Goal: Check status: Check status

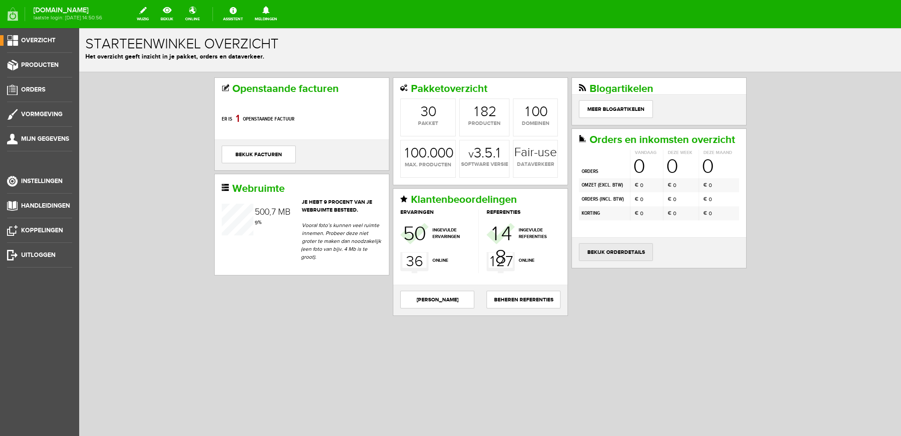
click at [612, 248] on link "bekijk orderdetails" at bounding box center [616, 252] width 74 height 18
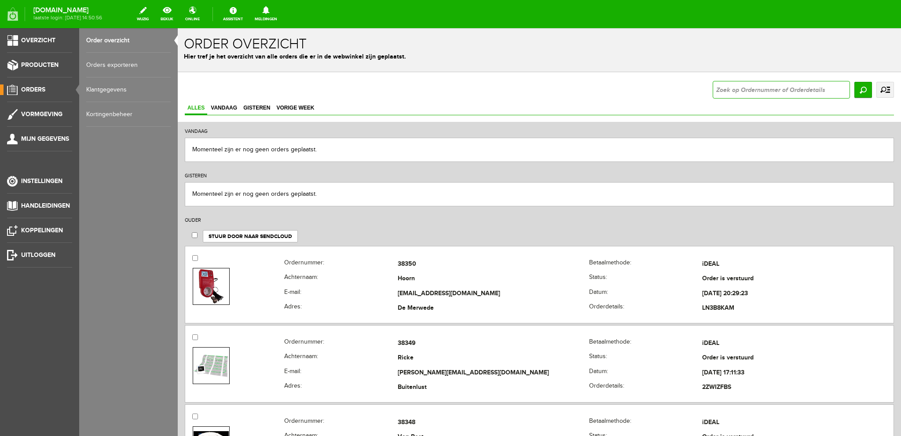
click at [774, 88] on input "text" at bounding box center [781, 90] width 137 height 18
type input "38343"
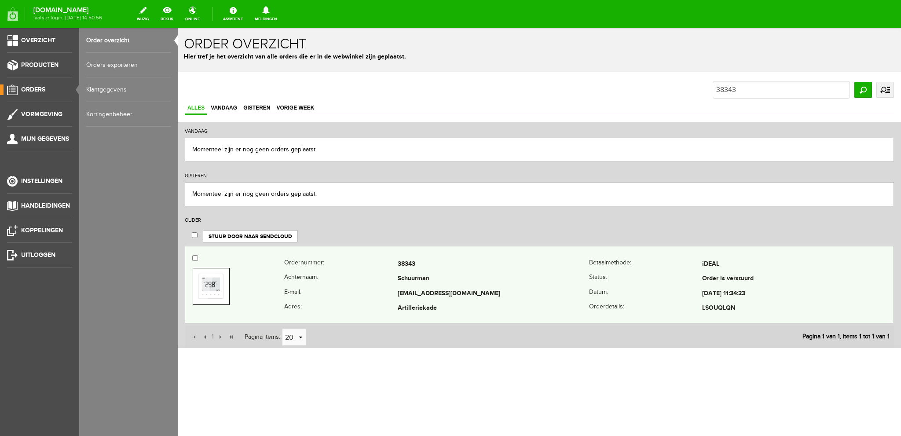
click at [407, 319] on div "Ordernummer: 38343 [GEOGRAPHIC_DATA]: iDEAL Achternaam: Schuurman Status: Order…" at bounding box center [539, 284] width 709 height 77
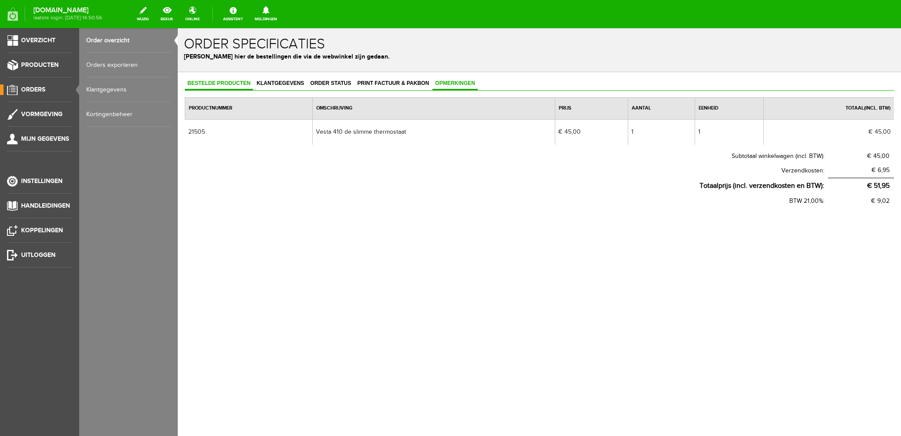
click at [449, 87] on link "Opmerkingen" at bounding box center [454, 83] width 45 height 13
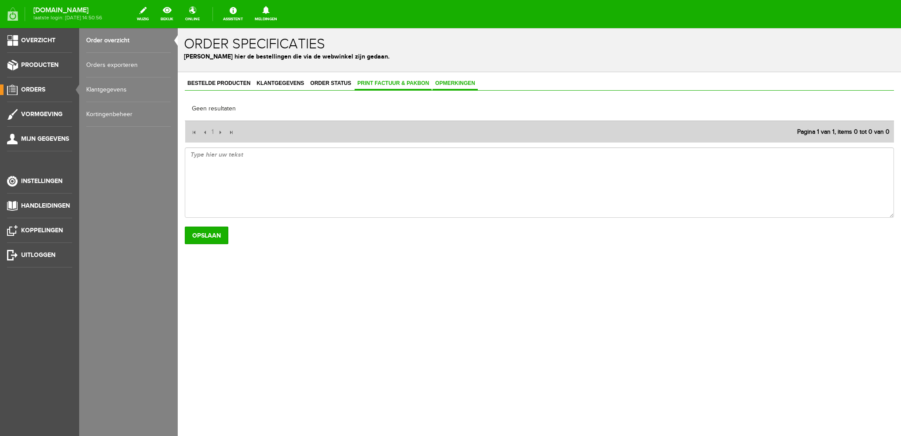
click at [398, 82] on span "Print factuur & pakbon" at bounding box center [393, 83] width 77 height 6
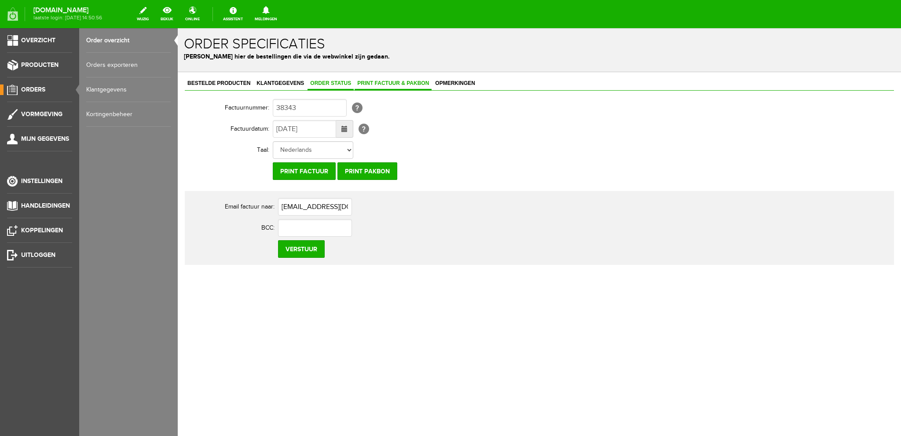
click at [331, 83] on span "Order status" at bounding box center [331, 83] width 46 height 6
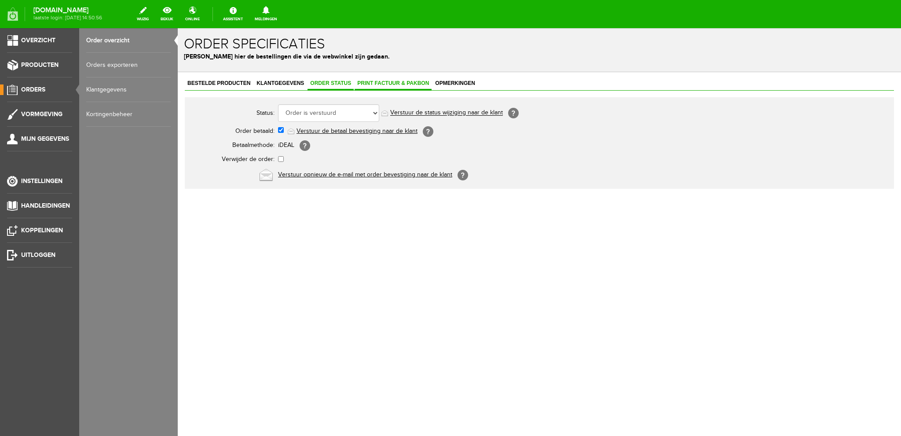
click at [366, 80] on span "Print factuur & pakbon" at bounding box center [393, 83] width 77 height 6
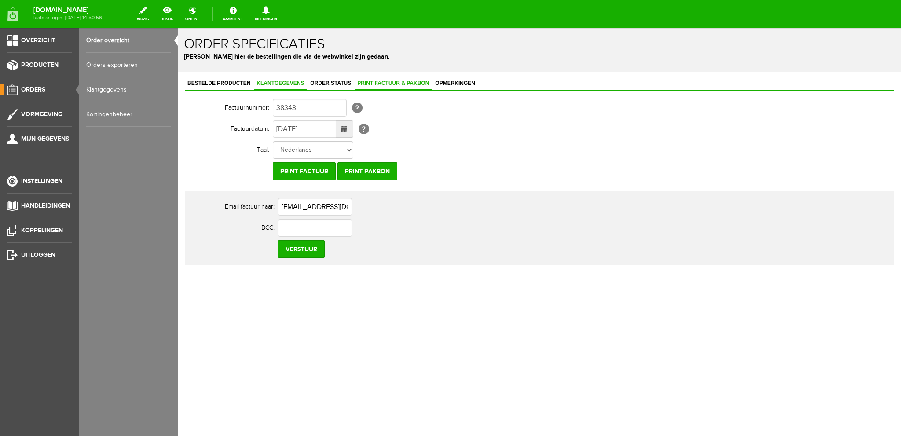
click at [275, 82] on span "Klantgegevens" at bounding box center [280, 83] width 53 height 6
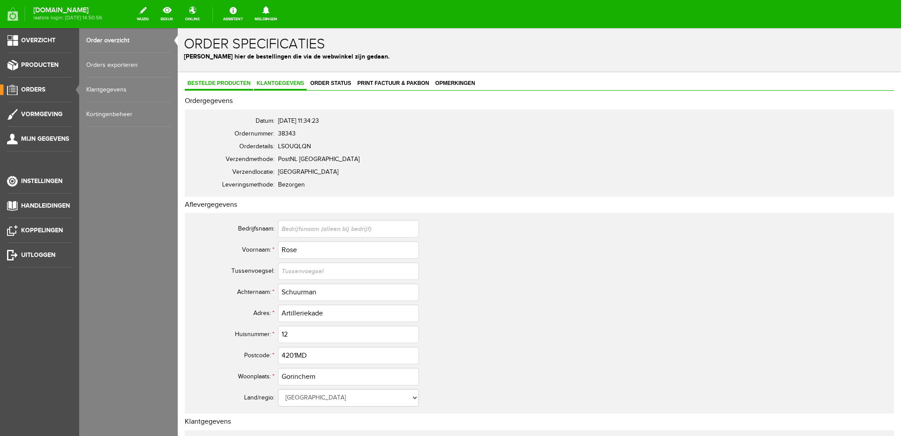
click at [229, 82] on span "Bestelde producten" at bounding box center [219, 83] width 68 height 6
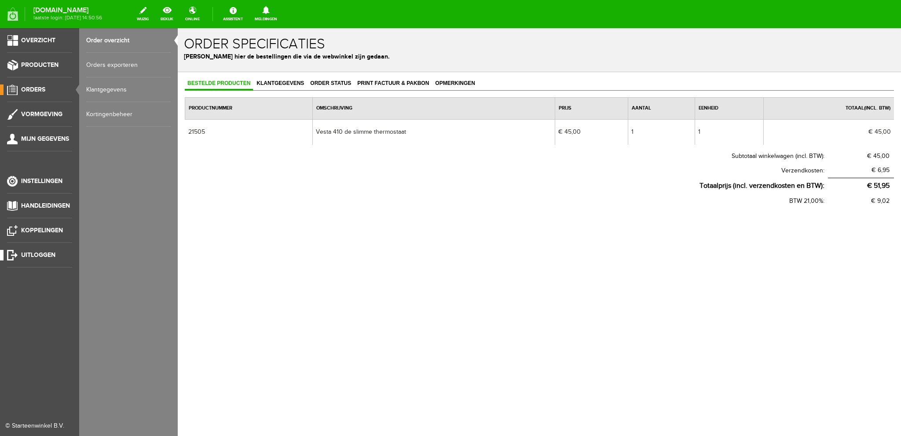
click at [40, 256] on span "Uitloggen" at bounding box center [38, 254] width 34 height 7
